Goal: Use online tool/utility: Utilize a website feature to perform a specific function

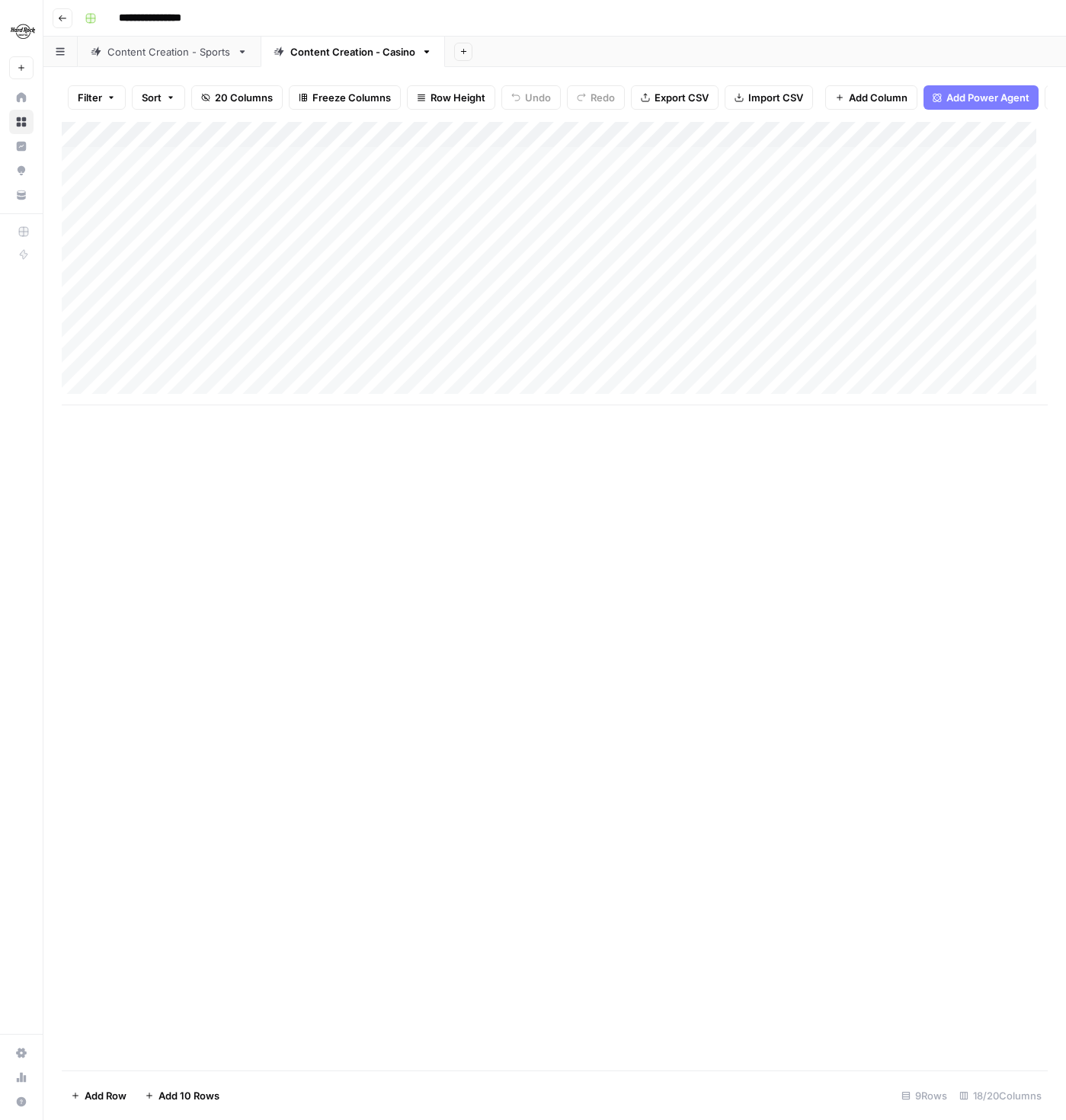
click at [135, 57] on div "Content Creation - Sports" at bounding box center [168, 52] width 123 height 15
click at [388, 1020] on div "Add Column" at bounding box center [555, 591] width 986 height 938
click at [415, 1020] on div "Add Column" at bounding box center [555, 591] width 986 height 938
click at [415, 1020] on body "**********" at bounding box center [533, 560] width 1066 height 1120
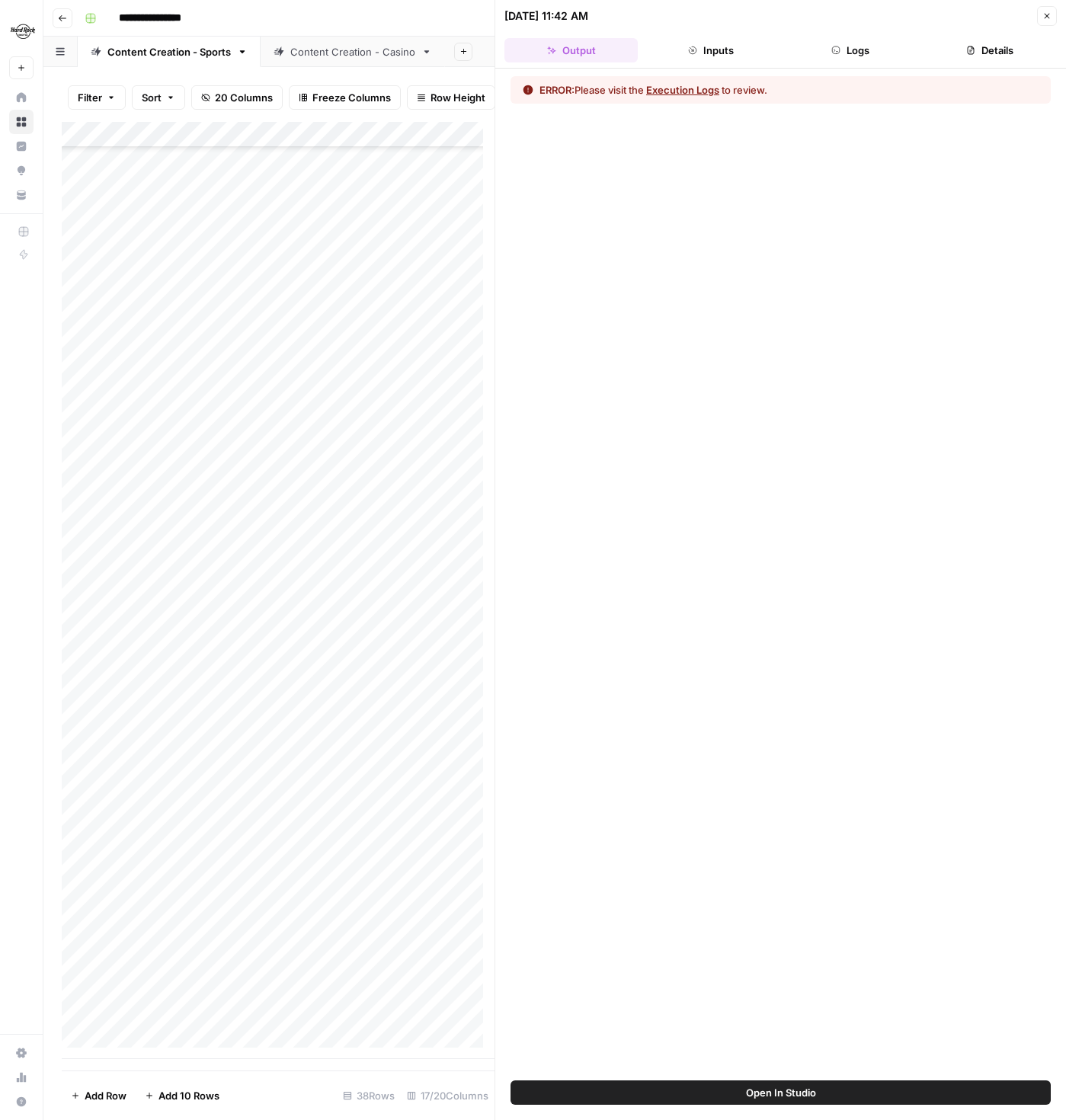
click at [739, 55] on button "Inputs" at bounding box center [711, 51] width 133 height 24
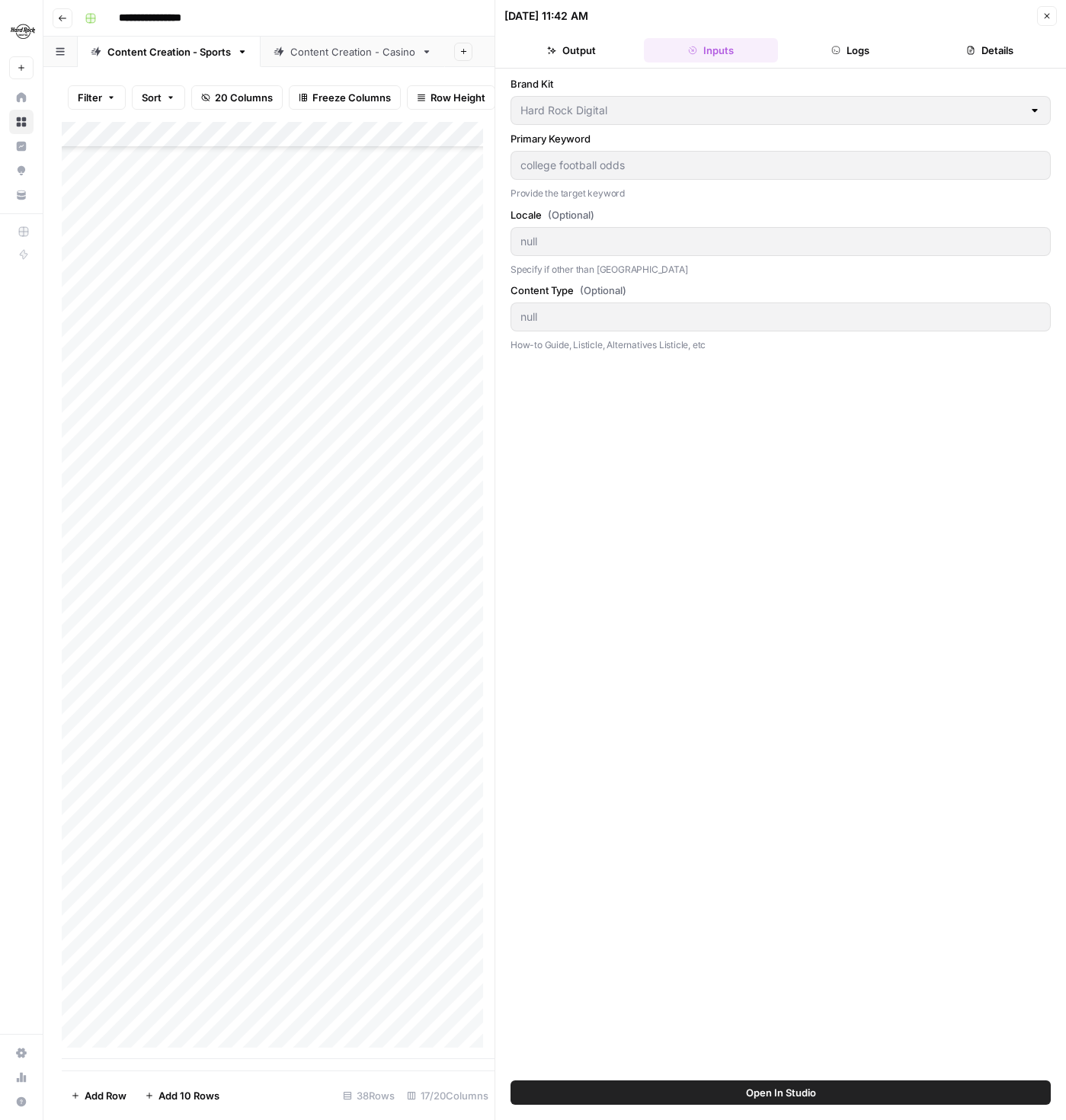
click at [823, 50] on button "Logs" at bounding box center [851, 51] width 133 height 24
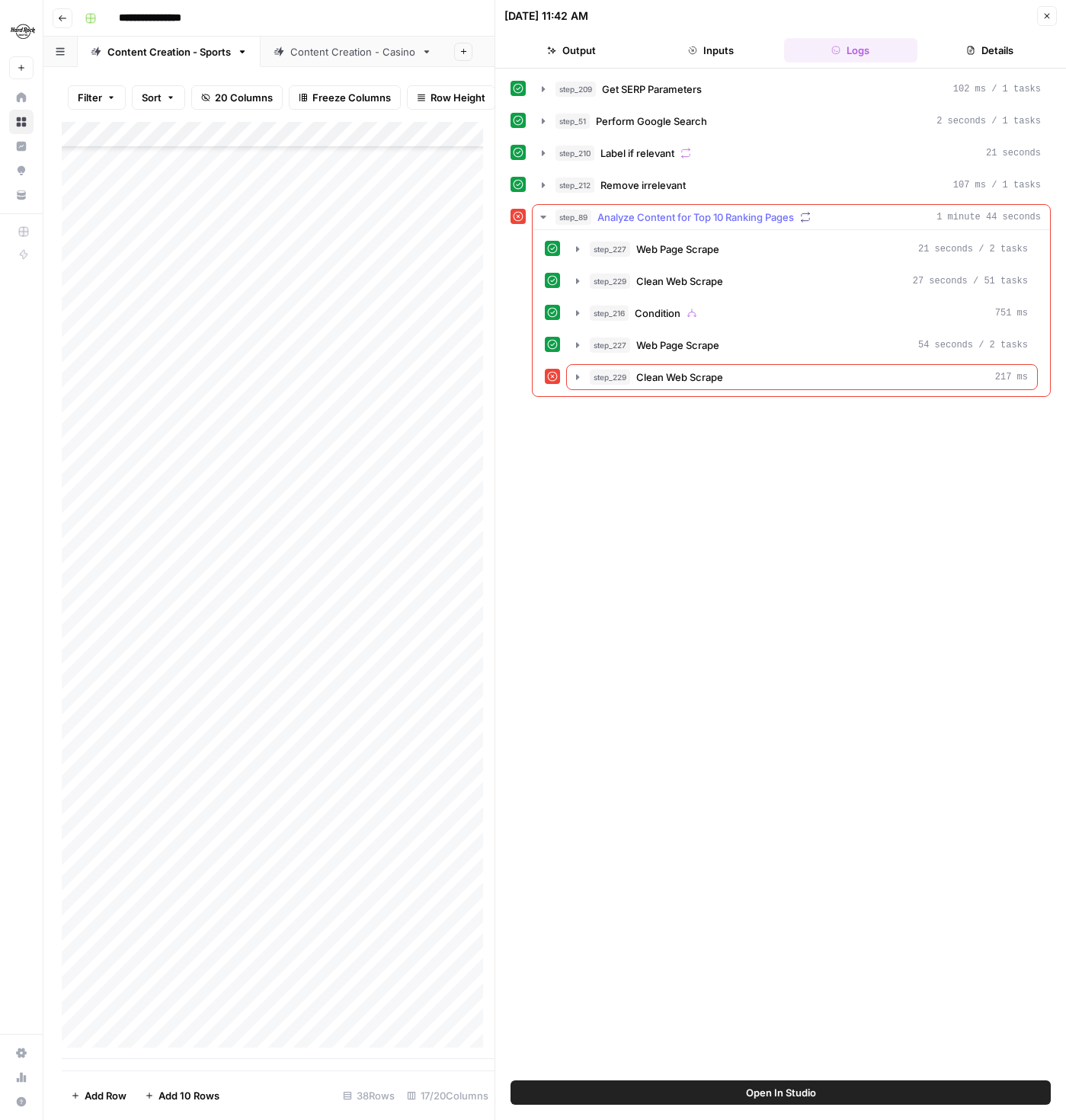
click at [678, 214] on span "Analyze Content for Top 10 Ranking Pages" at bounding box center [695, 217] width 196 height 15
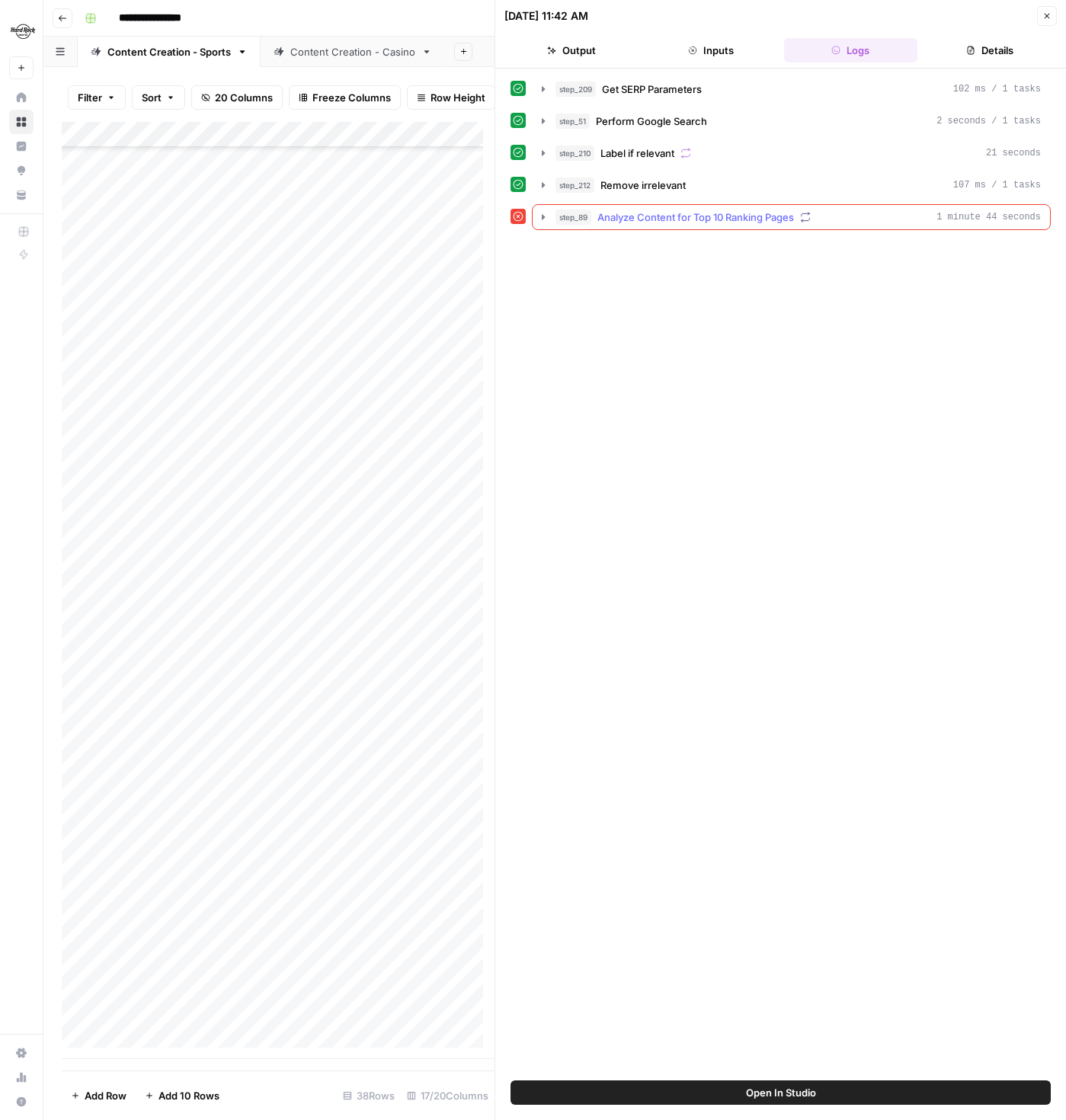
click at [678, 214] on span "Analyze Content for Top 10 Ranking Pages" at bounding box center [695, 217] width 196 height 15
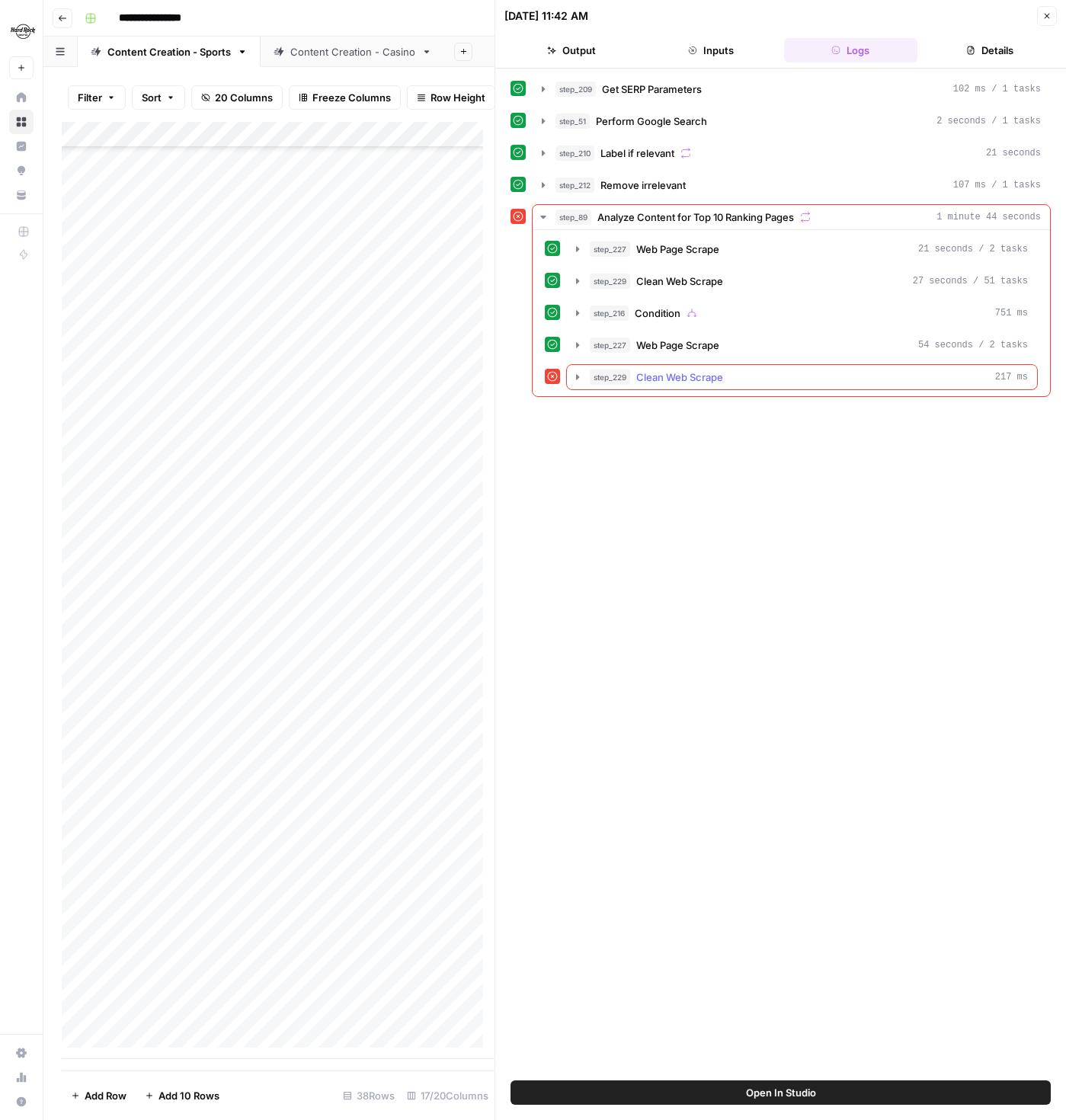
click at [650, 379] on span "Clean Web Scrape" at bounding box center [680, 377] width 86 height 15
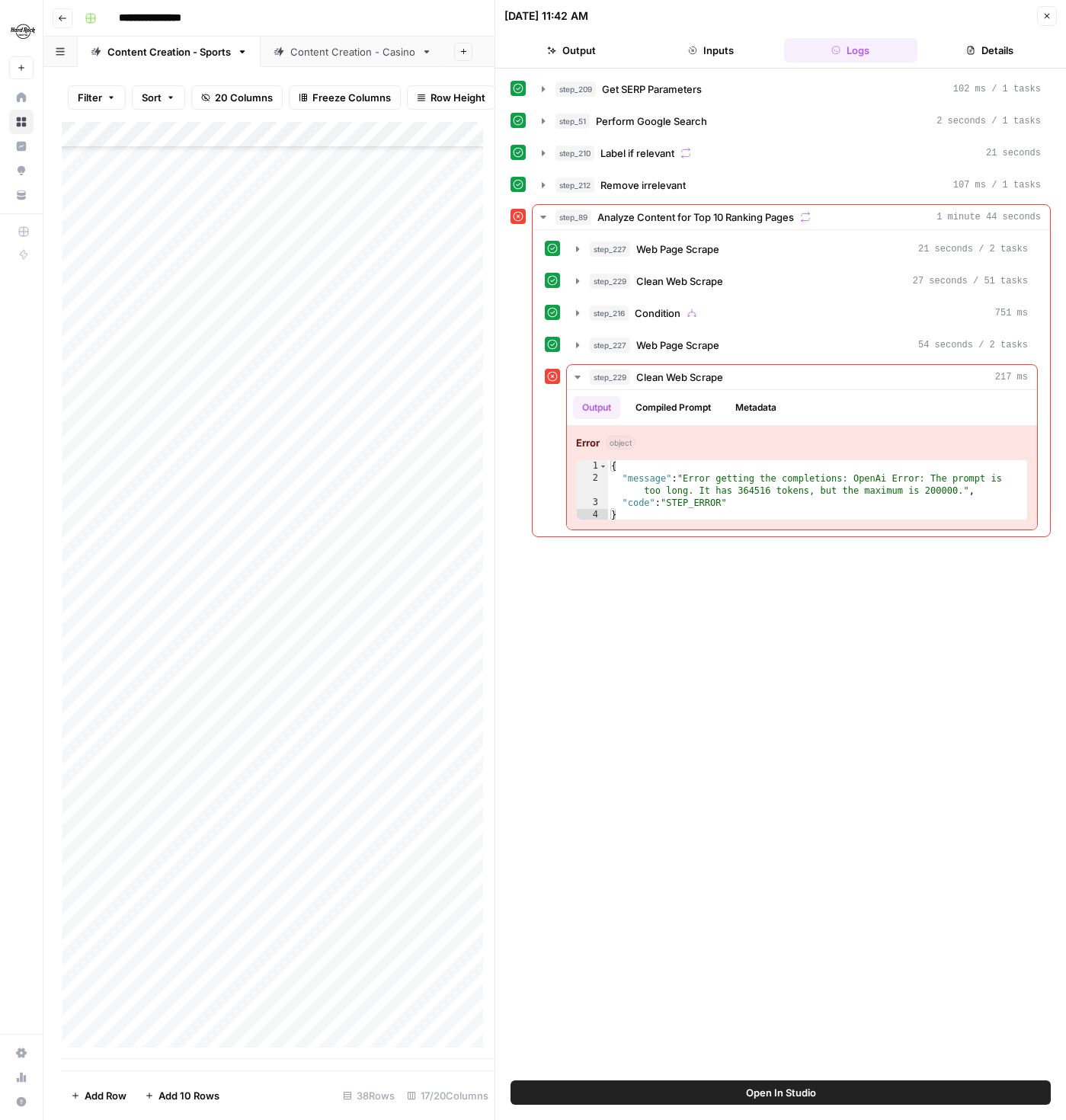
click at [1043, 18] on icon "button" at bounding box center [1047, 16] width 9 height 9
